Goal: Use online tool/utility: Utilize a website feature to perform a specific function

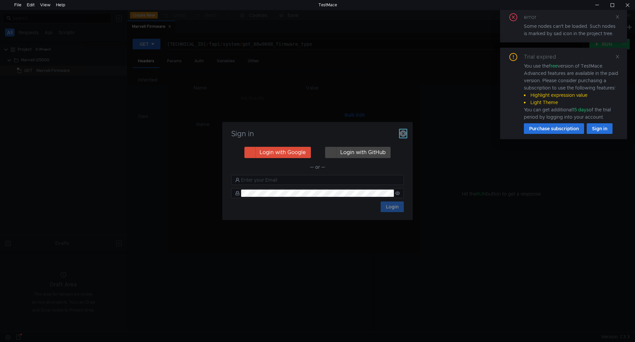
click at [401, 131] on icon "button" at bounding box center [403, 133] width 7 height 7
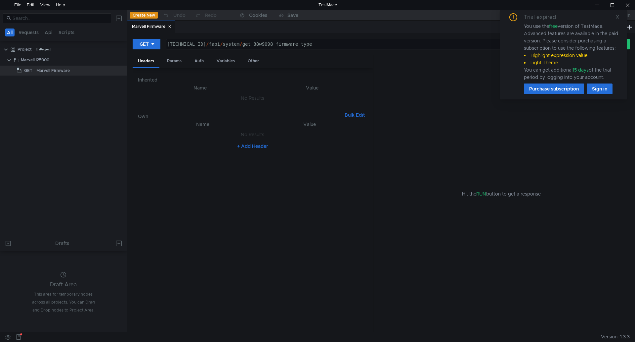
click at [56, 24] on div at bounding box center [63, 18] width 127 height 16
click at [52, 18] on input at bounding box center [60, 18] width 95 height 7
type input "qmesa"
click at [23, 60] on span "GET" at bounding box center [25, 60] width 8 height 10
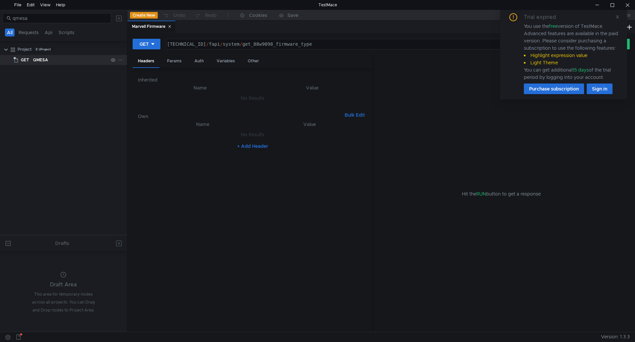
click at [23, 60] on span "GET" at bounding box center [25, 60] width 8 height 10
click at [612, 16] on div "Trial expired You use the free version of TestMace. Advanced features are avail…" at bounding box center [563, 53] width 111 height 81
click at [615, 16] on div "Trial expired You use the free version of TestMace. Advanced features are avail…" at bounding box center [563, 53] width 111 height 81
click at [616, 16] on icon at bounding box center [618, 17] width 5 height 5
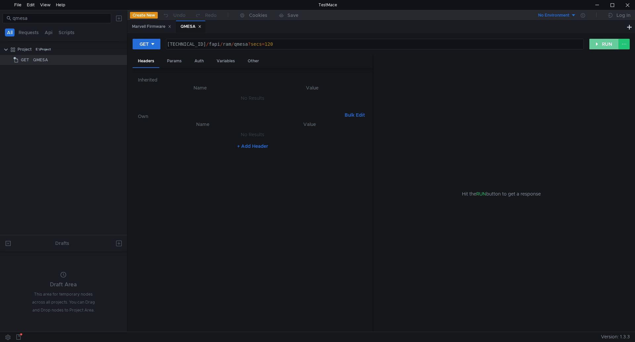
click at [595, 46] on button "RUN" at bounding box center [604, 44] width 29 height 11
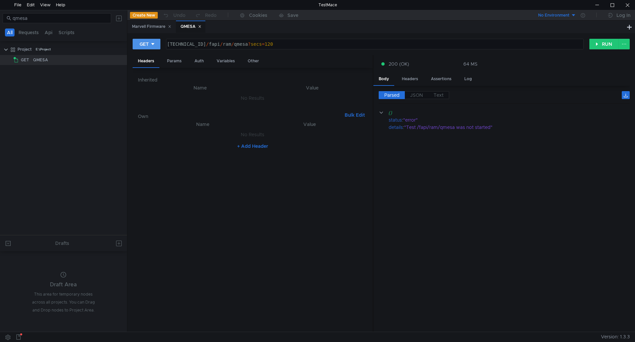
click at [143, 46] on div "GET" at bounding box center [144, 43] width 9 height 7
click at [148, 68] on li "POST" at bounding box center [147, 68] width 29 height 11
click at [605, 45] on button "RUN" at bounding box center [604, 44] width 29 height 11
click at [152, 45] on div "POST" at bounding box center [146, 43] width 13 height 7
click at [144, 54] on li "GET" at bounding box center [148, 58] width 31 height 11
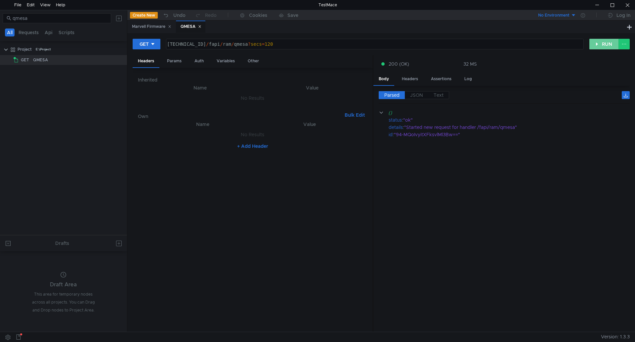
click at [603, 41] on button "RUN" at bounding box center [604, 44] width 29 height 11
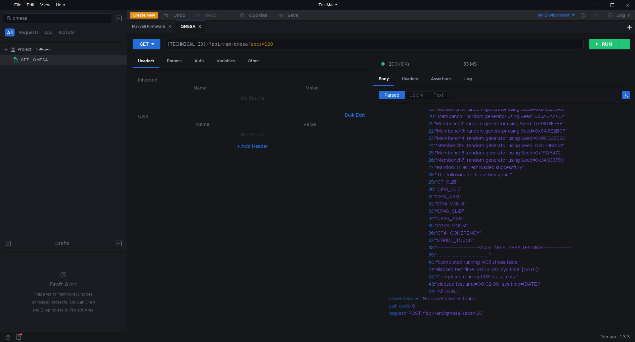
scroll to position [227, 0]
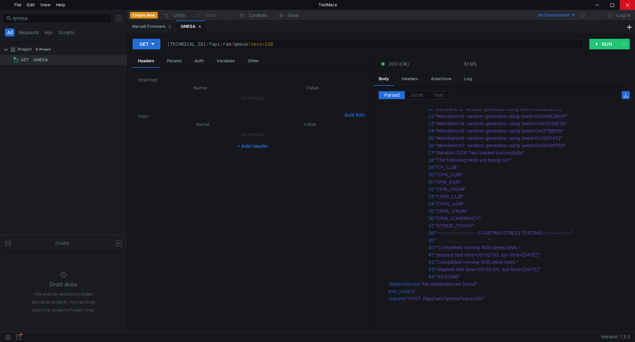
click at [625, 6] on div at bounding box center [627, 5] width 15 height 10
